Goal: Information Seeking & Learning: Check status

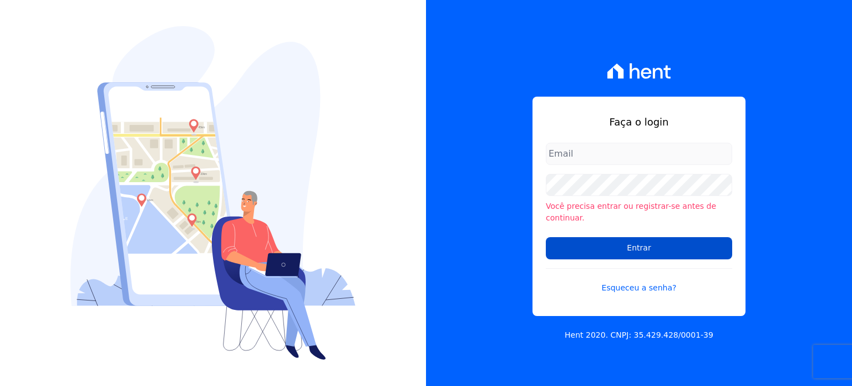
type input "[PERSON_NAME][EMAIL_ADDRESS][PERSON_NAME][DOMAIN_NAME]"
click at [651, 250] on input "Entrar" at bounding box center [639, 248] width 186 height 22
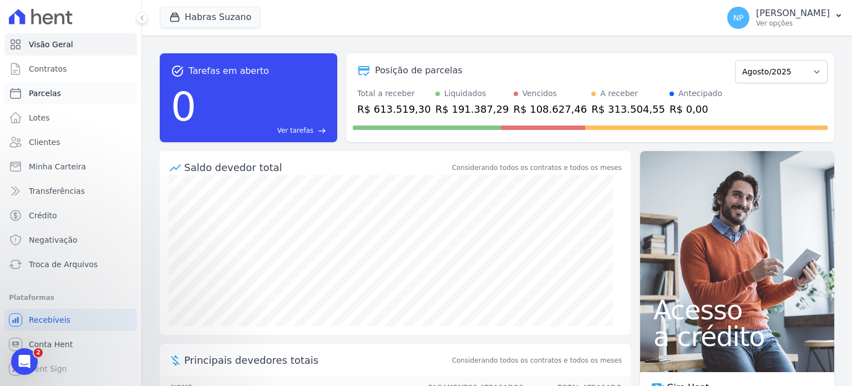
click at [53, 98] on span "Parcelas" at bounding box center [45, 93] width 32 height 11
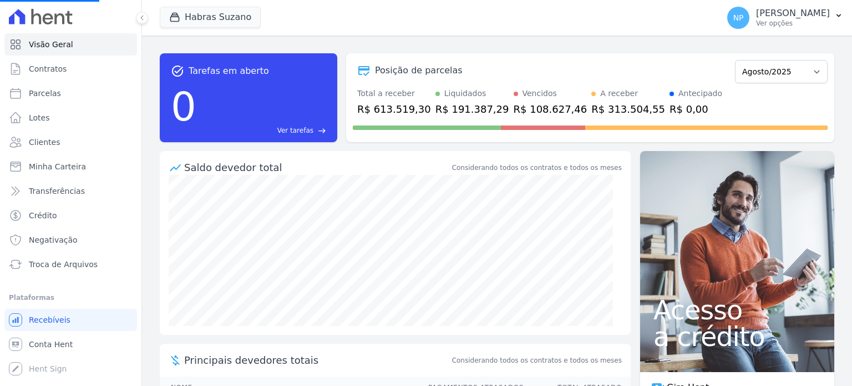
select select
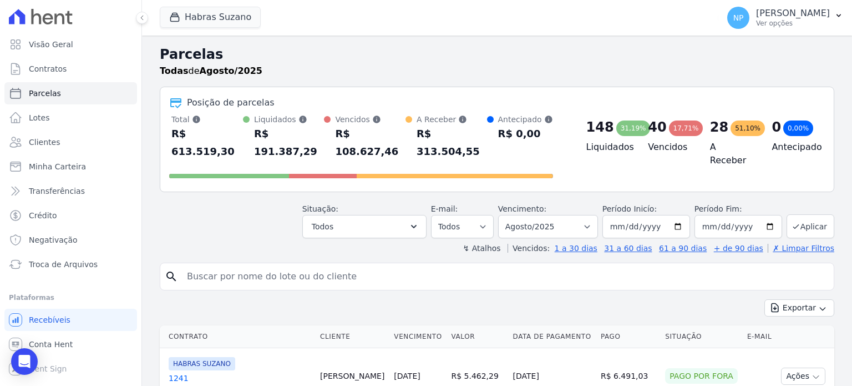
click at [280, 265] on input "search" at bounding box center [504, 276] width 649 height 22
paste input "WILLIAN SOARES DE LIMA"
type input "WILLIAN SOARES DE LIMA"
select select
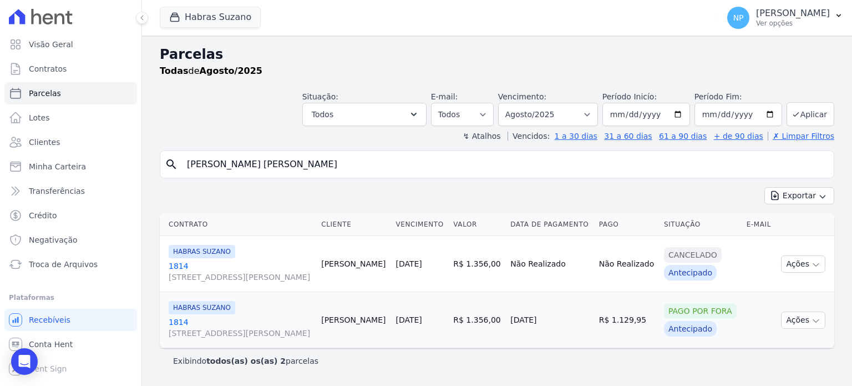
click at [728, 172] on input "WILLIAN SOARES DE LIMA" at bounding box center [504, 164] width 649 height 22
select select
click at [50, 72] on span "Contratos" at bounding box center [48, 68] width 38 height 11
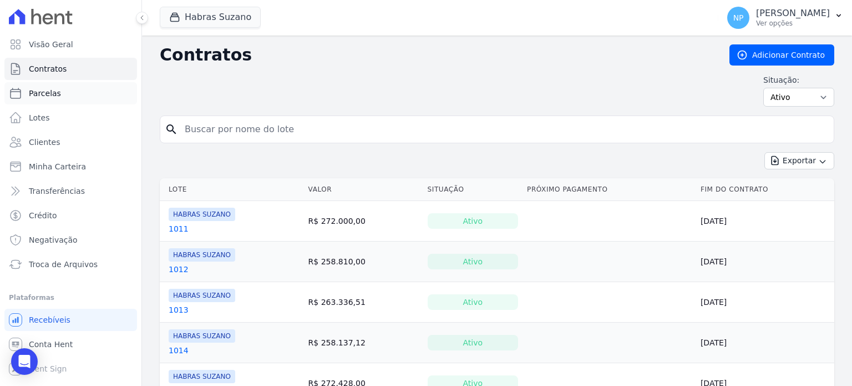
click at [55, 94] on span "Parcelas" at bounding box center [45, 93] width 32 height 11
select select
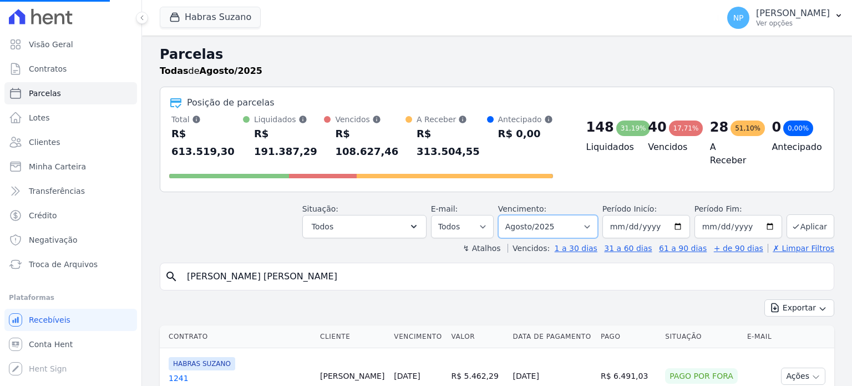
click at [591, 215] on select "Filtrar por período ──────── Todos os meses Julho/2022 Agosto/2022 Setembro/202…" at bounding box center [548, 226] width 100 height 23
click at [680, 215] on input "2025-08-01" at bounding box center [646, 226] width 88 height 23
click at [766, 215] on input "2025-08-31" at bounding box center [739, 226] width 88 height 23
type input "2026-01-30"
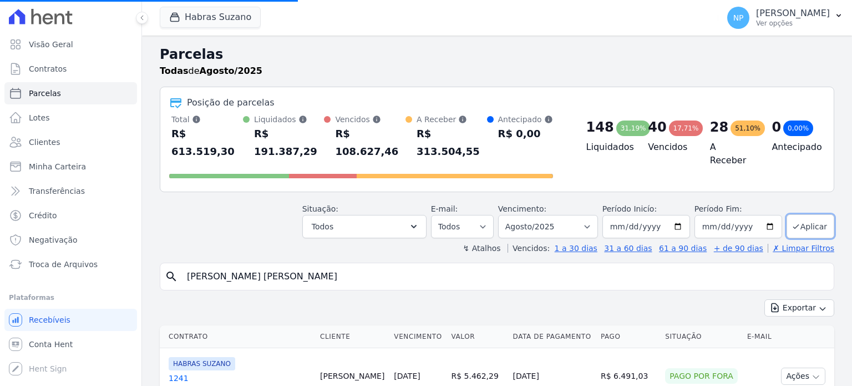
select select
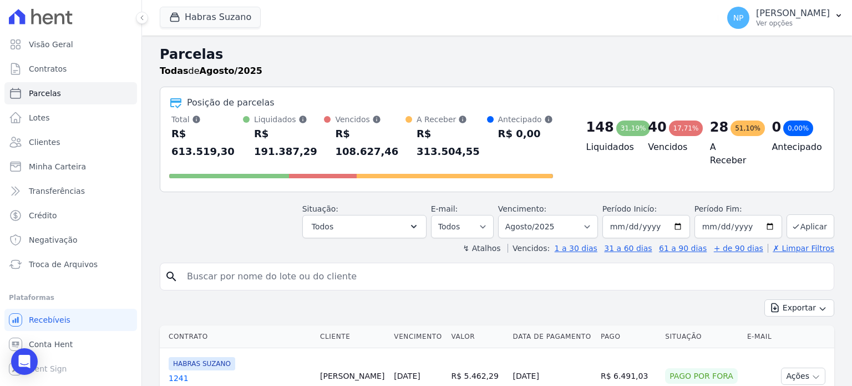
scroll to position [55, 0]
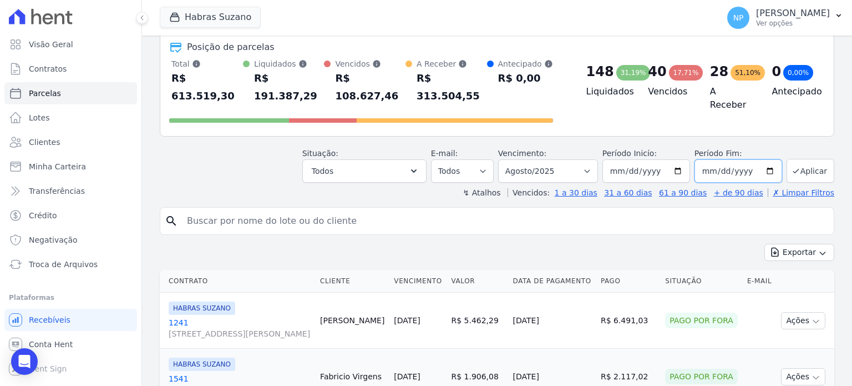
click at [763, 159] on input "2025-08-31" at bounding box center [739, 170] width 88 height 23
type input "2025-11-30"
click at [805, 159] on button "Aplicar" at bounding box center [811, 171] width 48 height 24
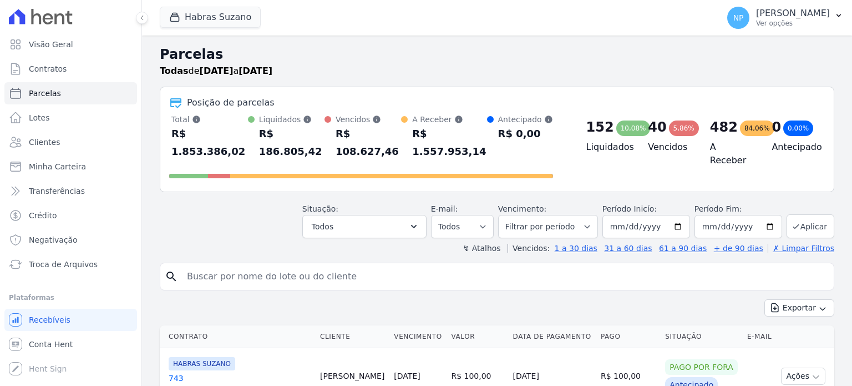
select select
click at [763, 215] on input "2025-11-30" at bounding box center [739, 226] width 88 height 23
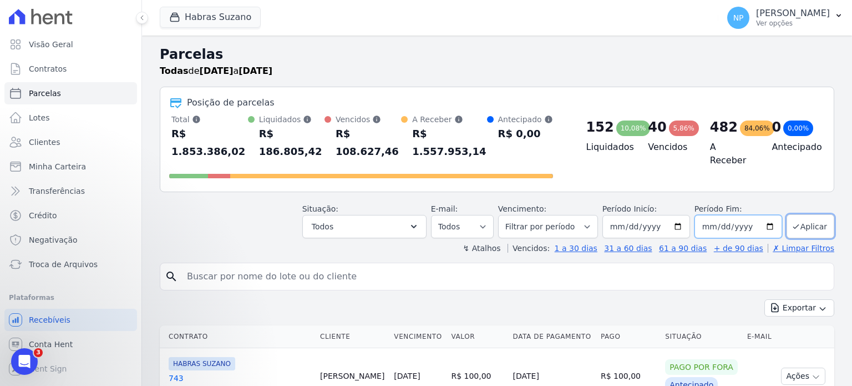
type input "2026-01-31"
click at [803, 214] on button "Aplicar" at bounding box center [811, 226] width 48 height 24
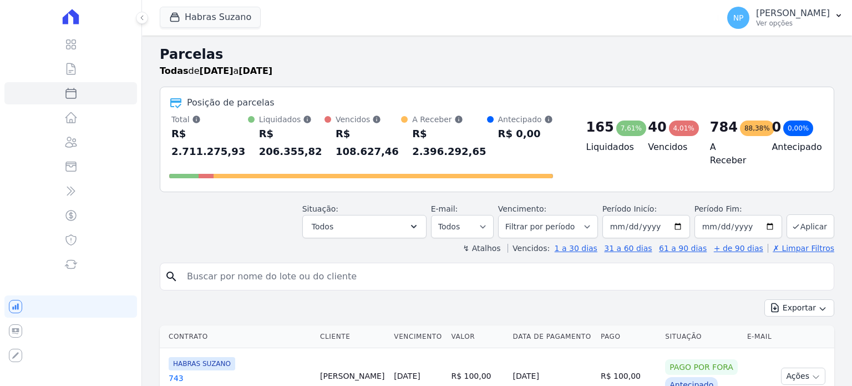
select select
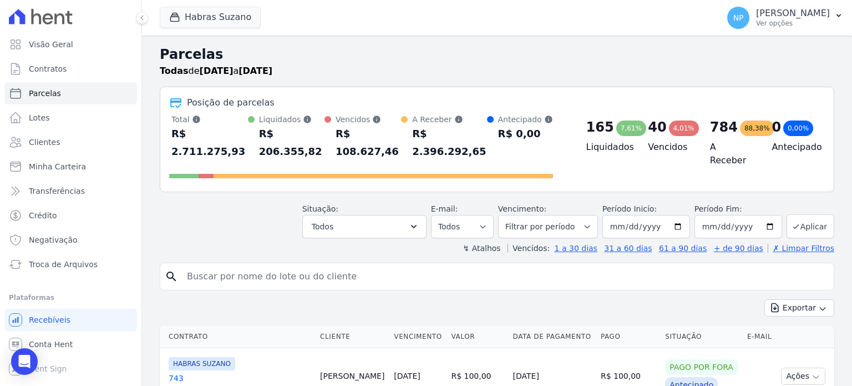
drag, startPoint x: 0, startPoint y: 0, endPoint x: 253, endPoint y: 261, distance: 363.3
click at [253, 265] on input "search" at bounding box center [504, 276] width 649 height 22
paste input "WILLIAN SOARES DE LIMA"
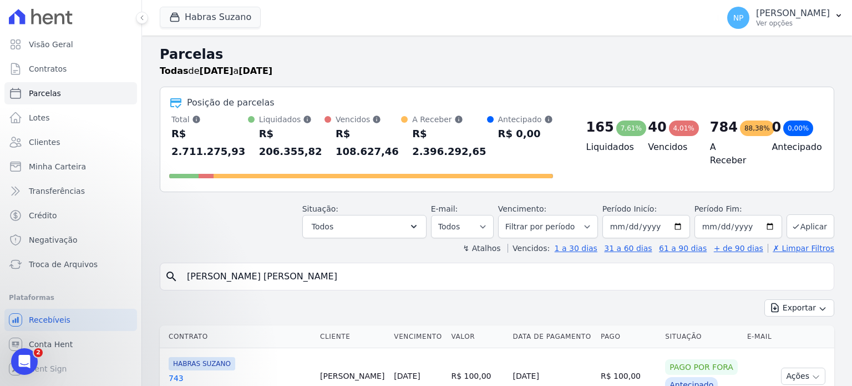
type input "WILLIAN SOARES DE LIMA"
select select
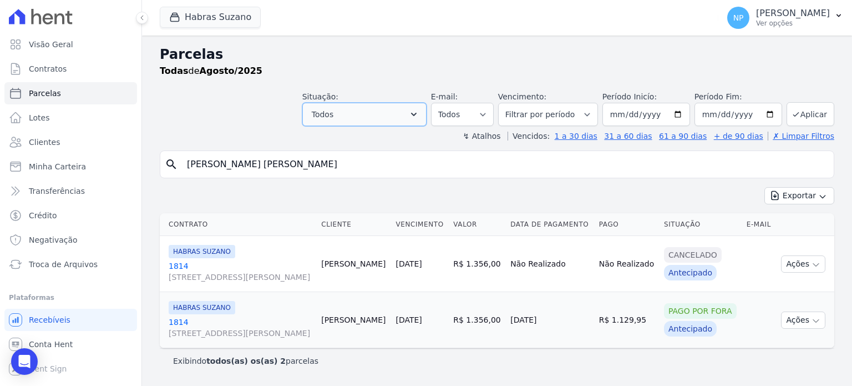
click at [376, 107] on button "Todos" at bounding box center [364, 114] width 124 height 23
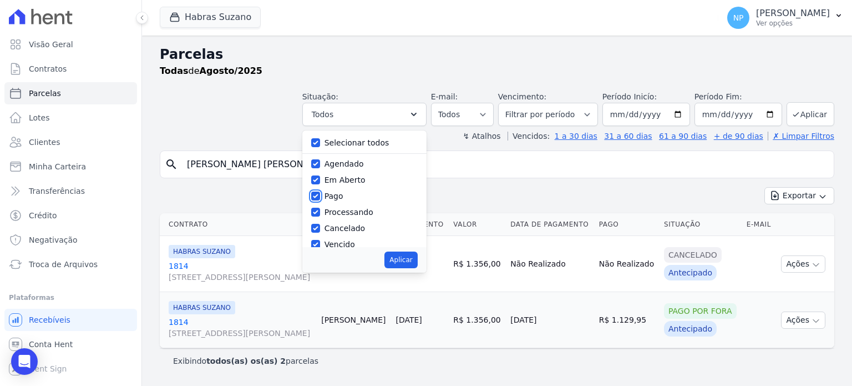
click at [320, 193] on input "Pago" at bounding box center [315, 195] width 9 height 9
checkbox input "false"
click at [347, 225] on label "Cancelado" at bounding box center [345, 228] width 40 height 9
click at [320, 225] on input "Cancelado" at bounding box center [315, 228] width 9 height 9
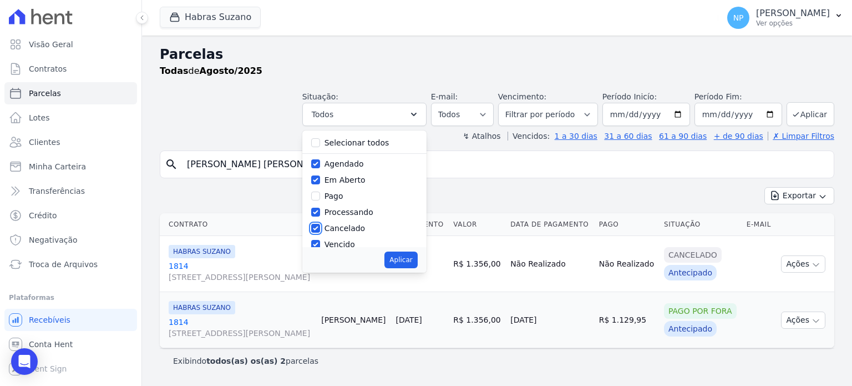
checkbox input "false"
click at [408, 260] on button "Aplicar" at bounding box center [400, 259] width 33 height 17
select select "scheduled"
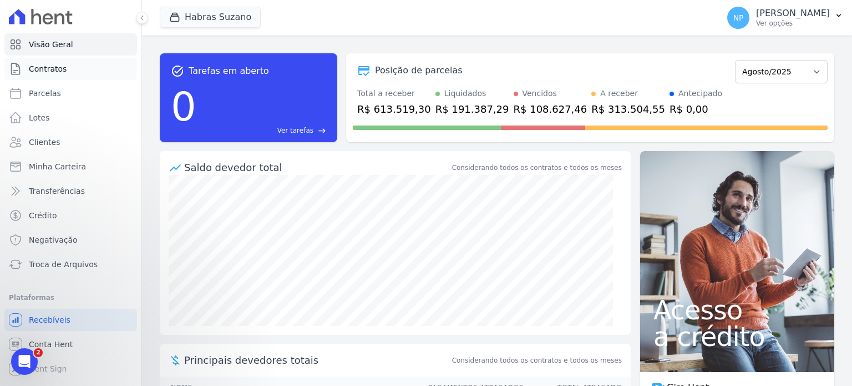
click at [44, 68] on span "Contratos" at bounding box center [48, 68] width 38 height 11
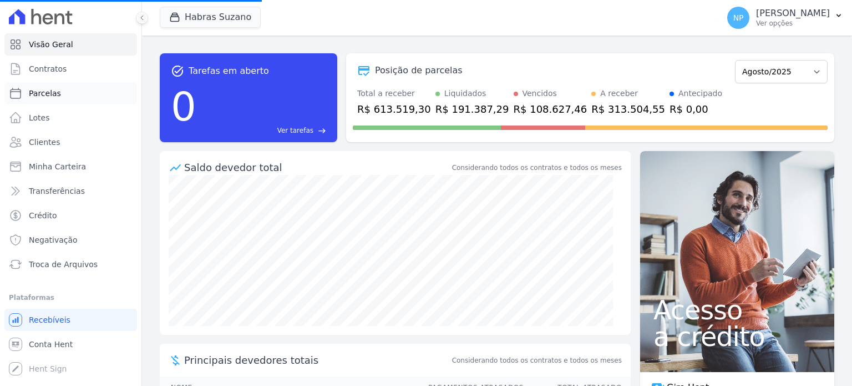
click at [55, 85] on link "Parcelas" at bounding box center [70, 93] width 133 height 22
